Goal: Information Seeking & Learning: Learn about a topic

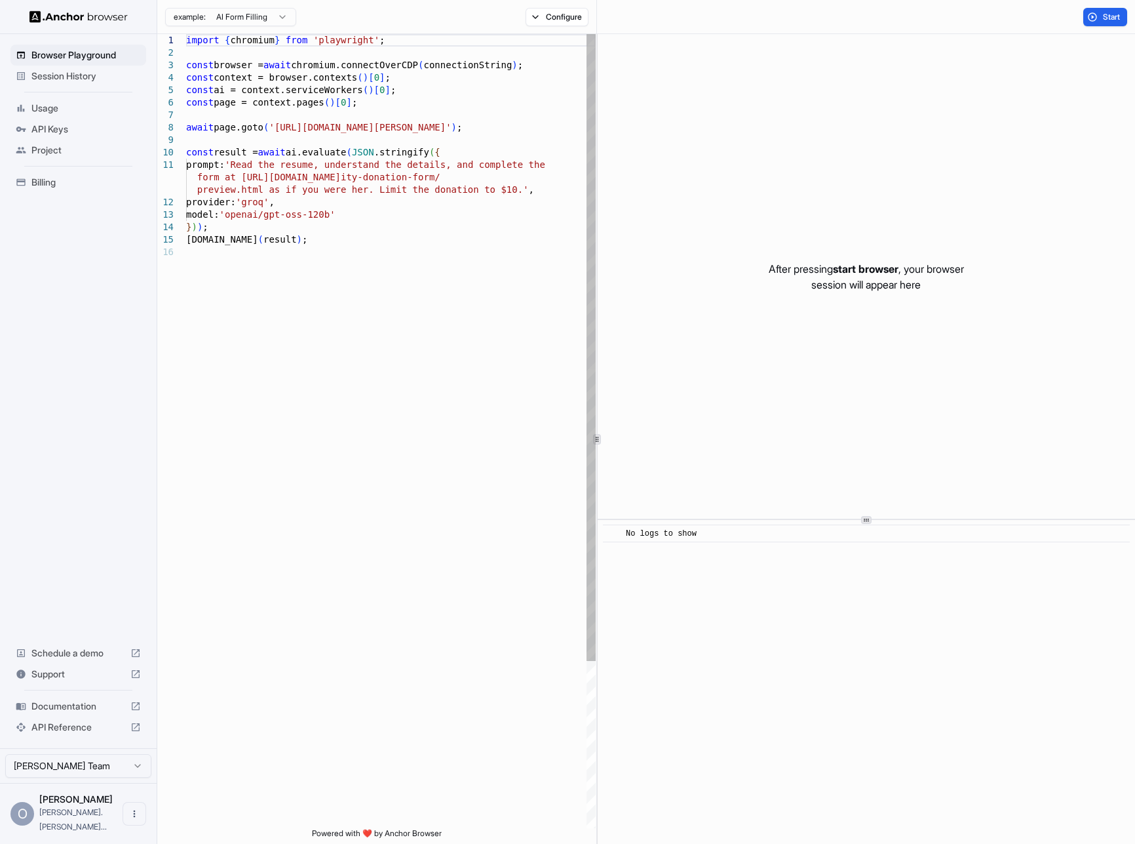
type textarea "**********"
click at [552, 380] on div "import { chromium } from 'playwright' ; const browser = await chromium.connectO…" at bounding box center [391, 537] width 410 height 1006
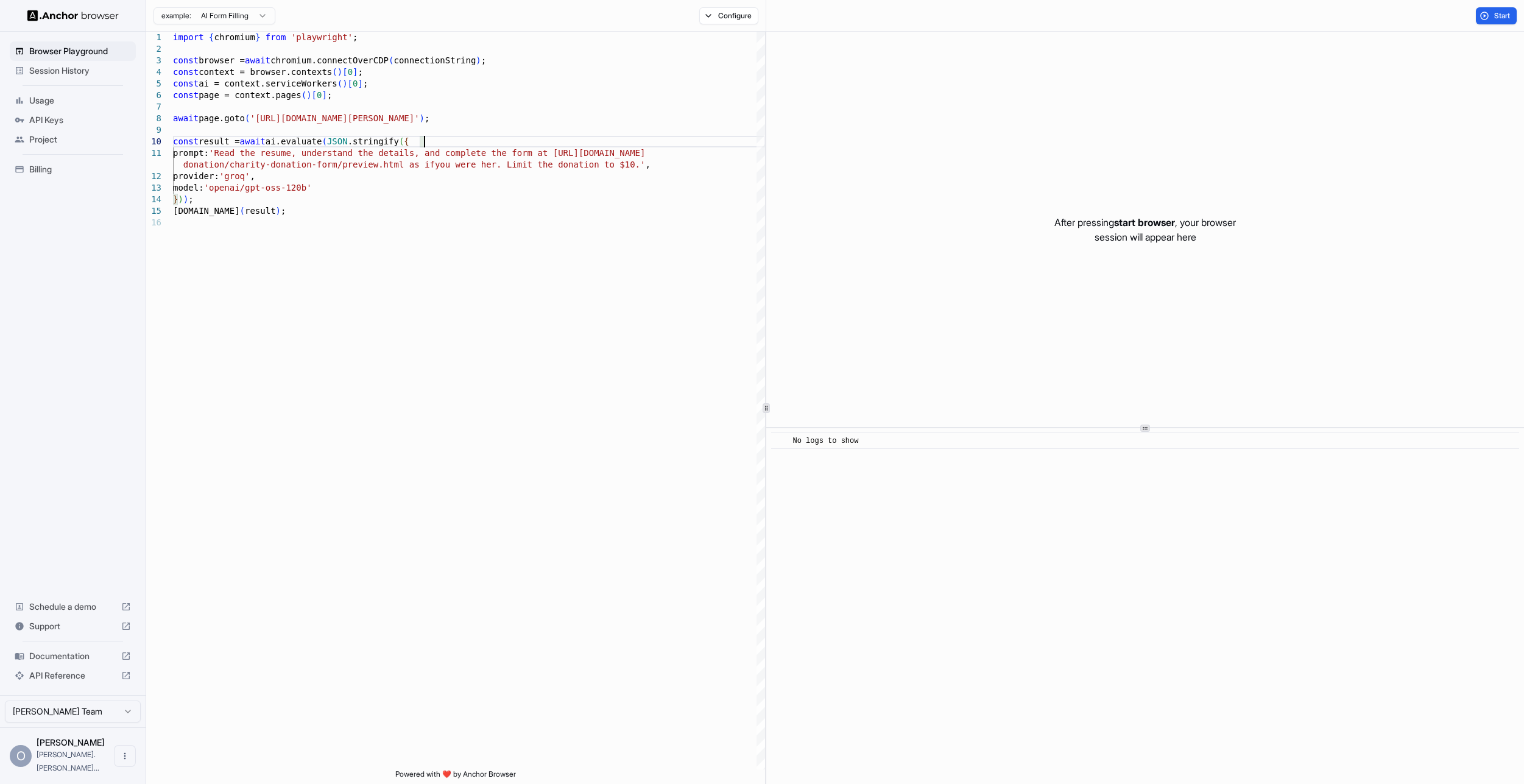
click at [68, 682] on span "API Reference" at bounding box center [72, 674] width 87 height 12
click at [58, 662] on span "Documentation" at bounding box center [72, 655] width 87 height 12
